Goal: Task Accomplishment & Management: Use online tool/utility

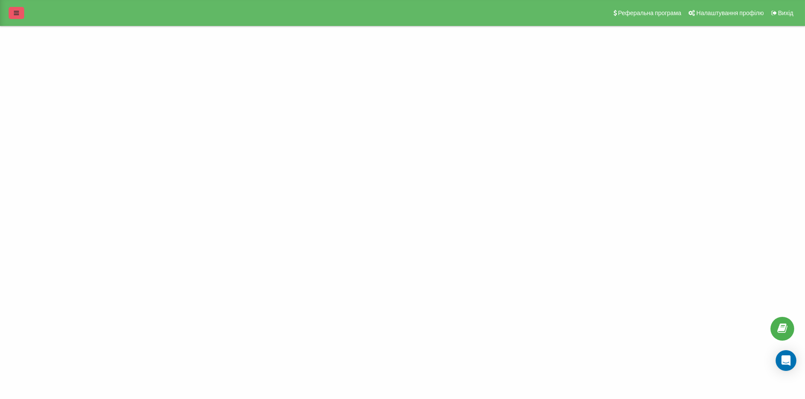
click at [14, 14] on icon at bounding box center [16, 13] width 5 height 6
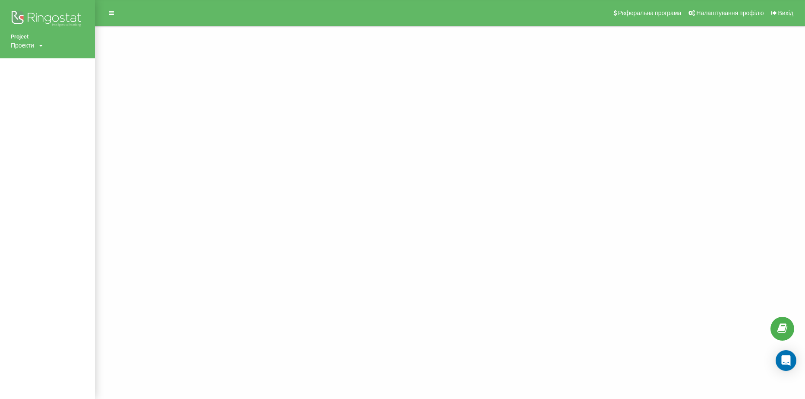
click at [34, 45] on div "Проекти" at bounding box center [22, 45] width 23 height 9
click at [32, 57] on link "[DOMAIN_NAME]" at bounding box center [39, 58] width 42 height 7
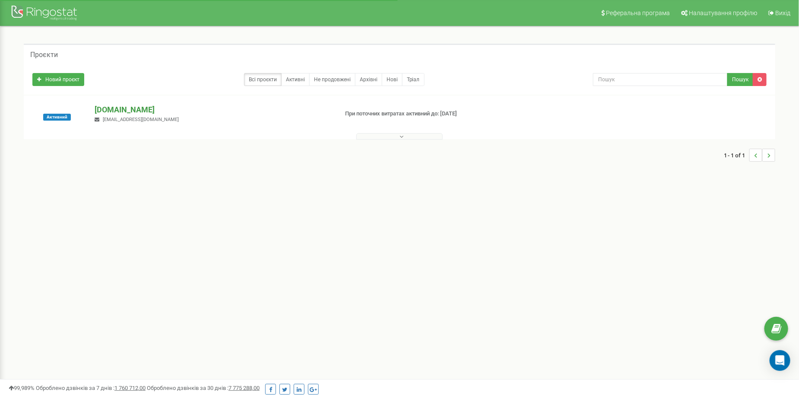
click at [125, 109] on p "[DOMAIN_NAME]" at bounding box center [213, 109] width 236 height 11
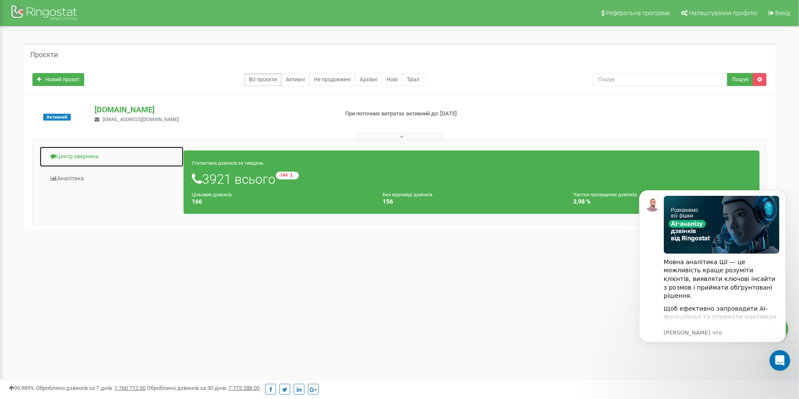
click at [69, 157] on link "Центр звернень" at bounding box center [111, 156] width 145 height 21
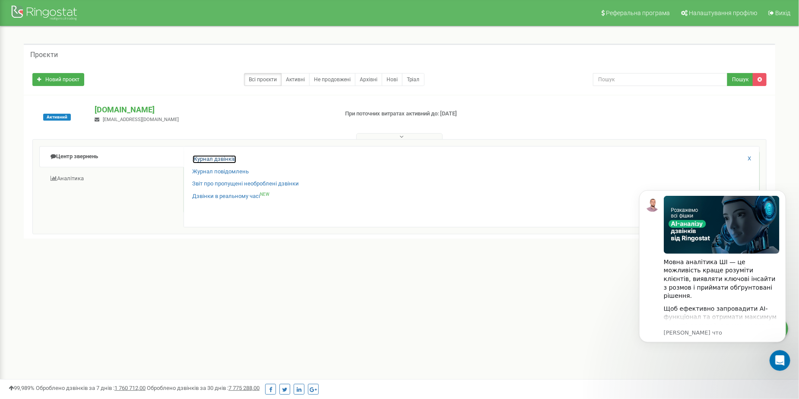
click at [223, 160] on link "Журнал дзвінків" at bounding box center [215, 159] width 44 height 8
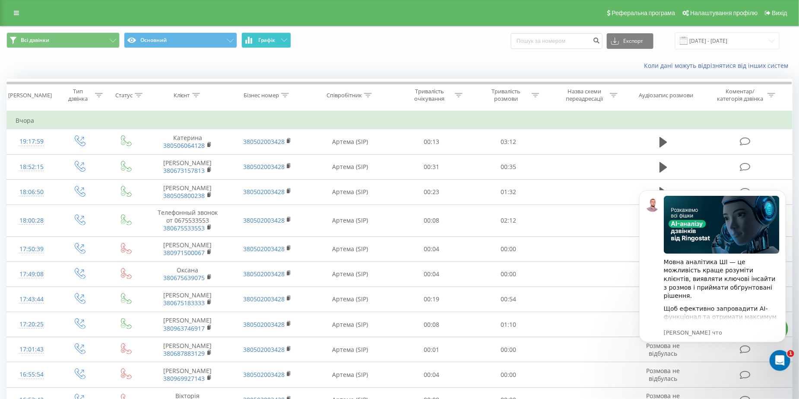
click at [273, 41] on span "Графік" at bounding box center [266, 40] width 17 height 6
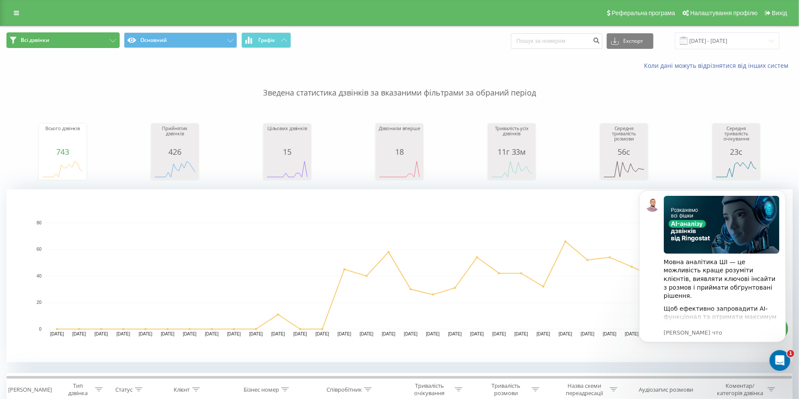
click at [95, 37] on button "Всі дзвінки" at bounding box center [62, 40] width 113 height 16
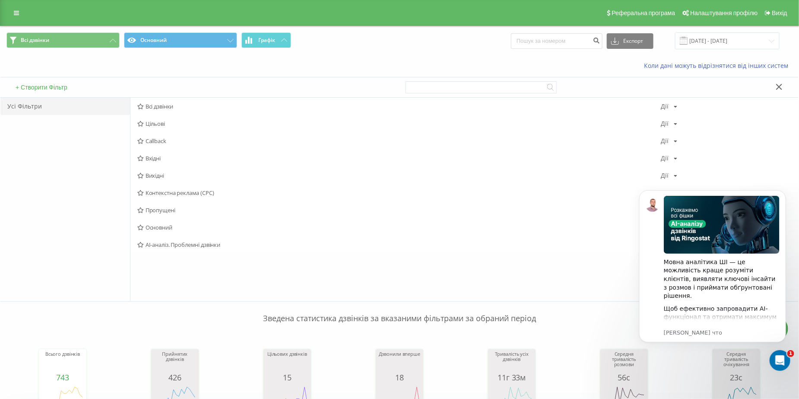
drag, startPoint x: 131, startPoint y: 78, endPoint x: 363, endPoint y: 76, distance: 231.4
click at [132, 77] on div "+ Створити Фільтр" at bounding box center [199, 87] width 399 height 20
click at [698, 44] on input "22.07.2025 - 22.08.2025" at bounding box center [727, 40] width 104 height 17
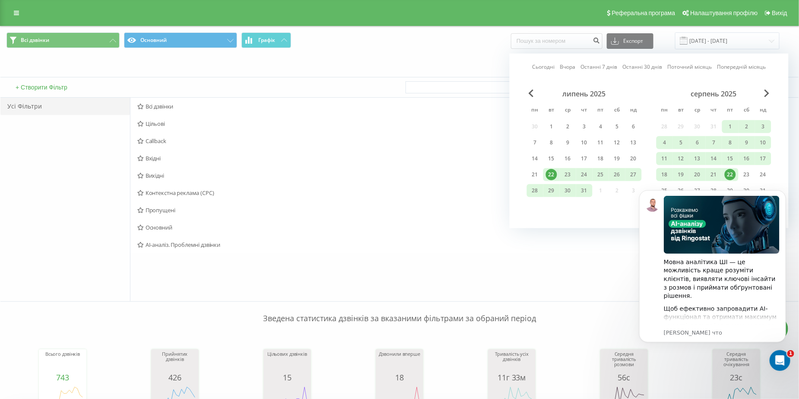
click at [731, 174] on div "22" at bounding box center [730, 174] width 11 height 11
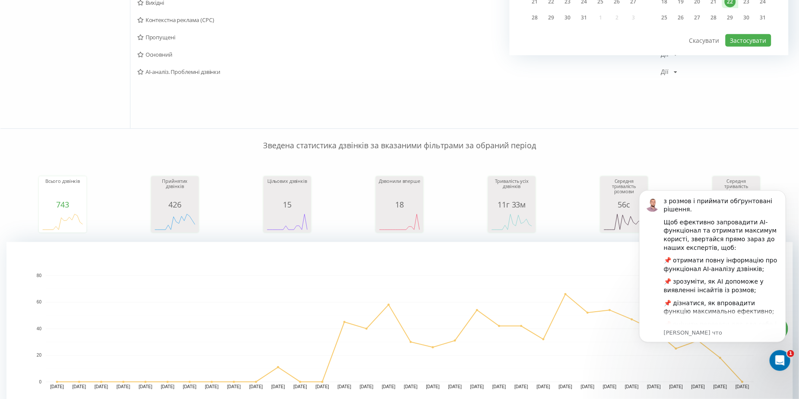
scroll to position [119, 0]
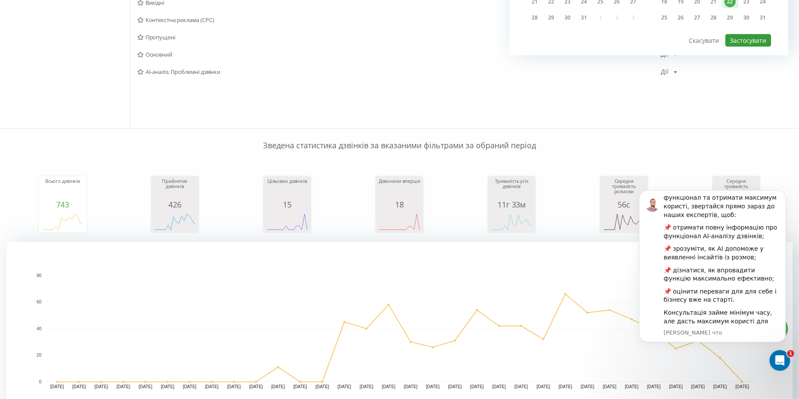
click at [739, 37] on button "Застосувати" at bounding box center [748, 40] width 46 height 13
type input "[DATE] - [DATE]"
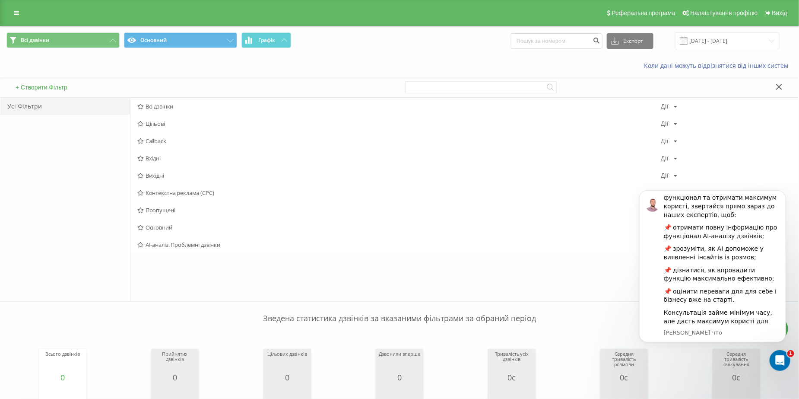
click at [167, 66] on div "Коли дані можуть відрізнятися вiд інших систем" at bounding box center [399, 65] width 798 height 21
drag, startPoint x: 400, startPoint y: 51, endPoint x: 247, endPoint y: 48, distance: 152.9
click at [399, 51] on div "Всі дзвінки Основний Графік Експорт .csv .xls .xlsx 22.08.2025 - 22.08.2025" at bounding box center [399, 40] width 798 height 29
click at [263, 38] on span "Графік" at bounding box center [266, 40] width 17 height 6
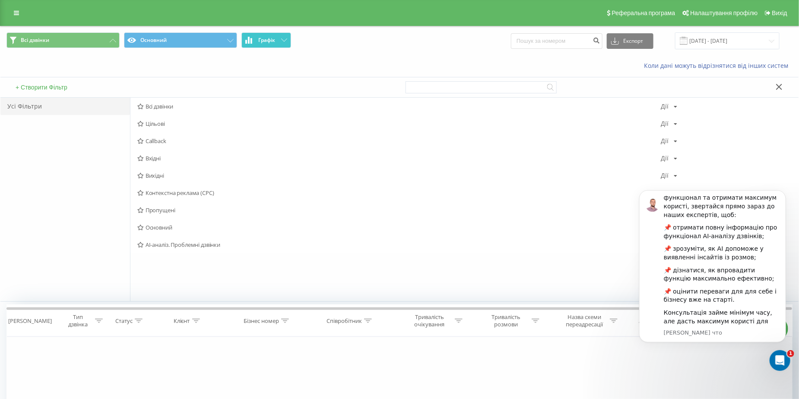
click at [275, 38] on span "Графік" at bounding box center [266, 40] width 17 height 6
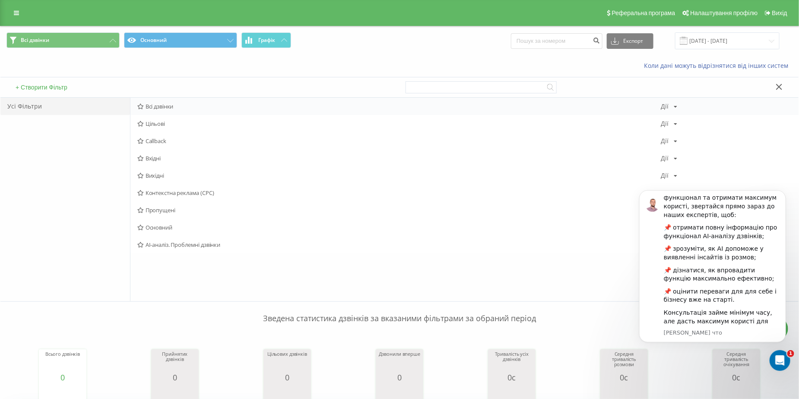
click at [148, 104] on span "Всі дзвінки" at bounding box center [398, 106] width 523 height 6
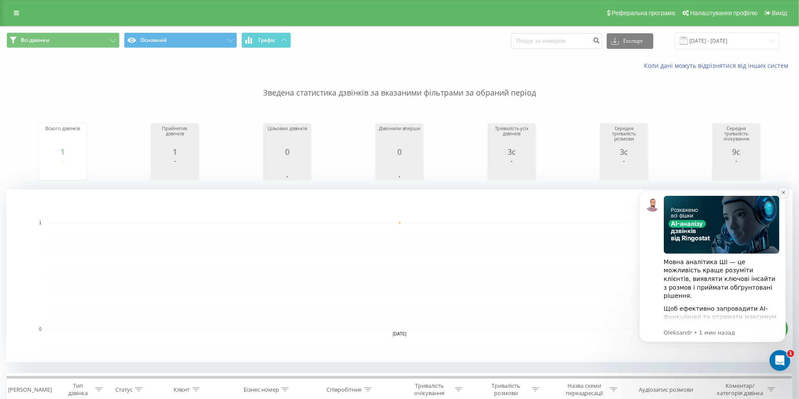
click at [782, 192] on icon "Dismiss notification" at bounding box center [783, 192] width 5 height 5
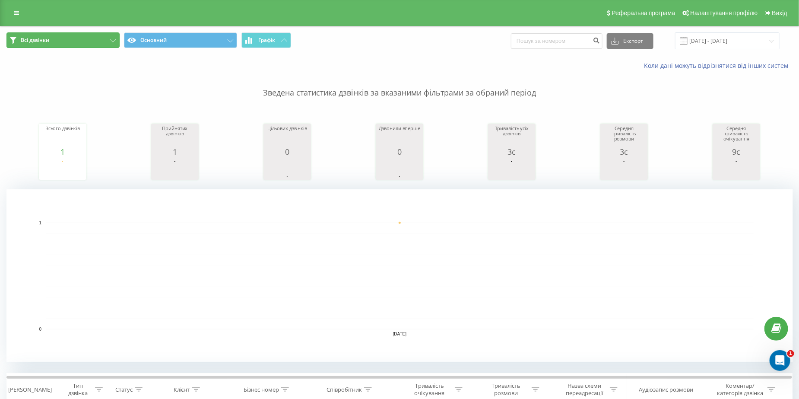
click at [38, 42] on span "Всі дзвінки" at bounding box center [35, 40] width 28 height 7
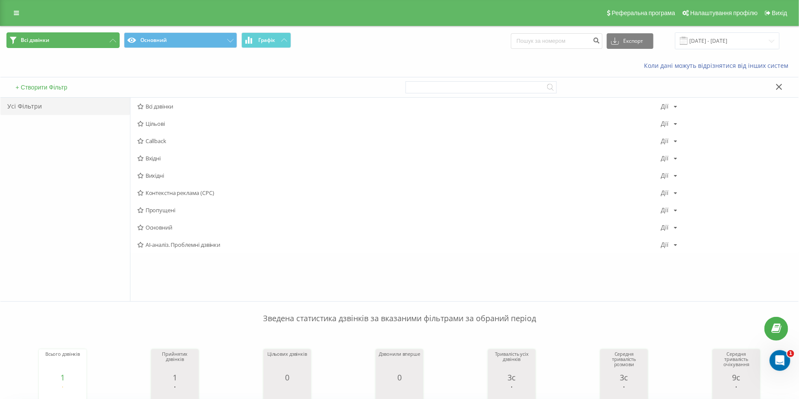
click at [70, 43] on button "Всі дзвінки" at bounding box center [62, 40] width 113 height 16
